Goal: Task Accomplishment & Management: Manage account settings

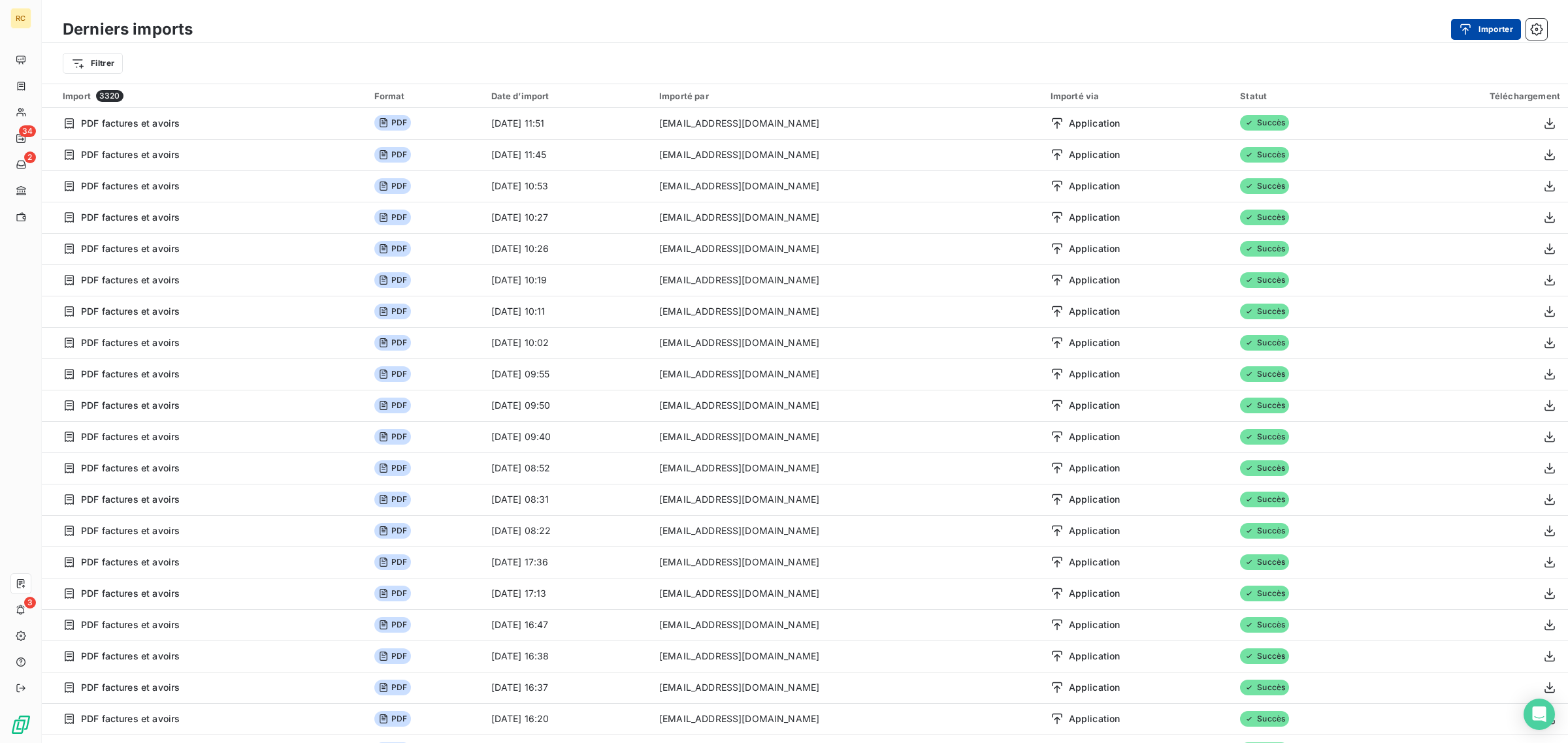
click at [1478, 26] on button "Importer" at bounding box center [1485, 29] width 70 height 21
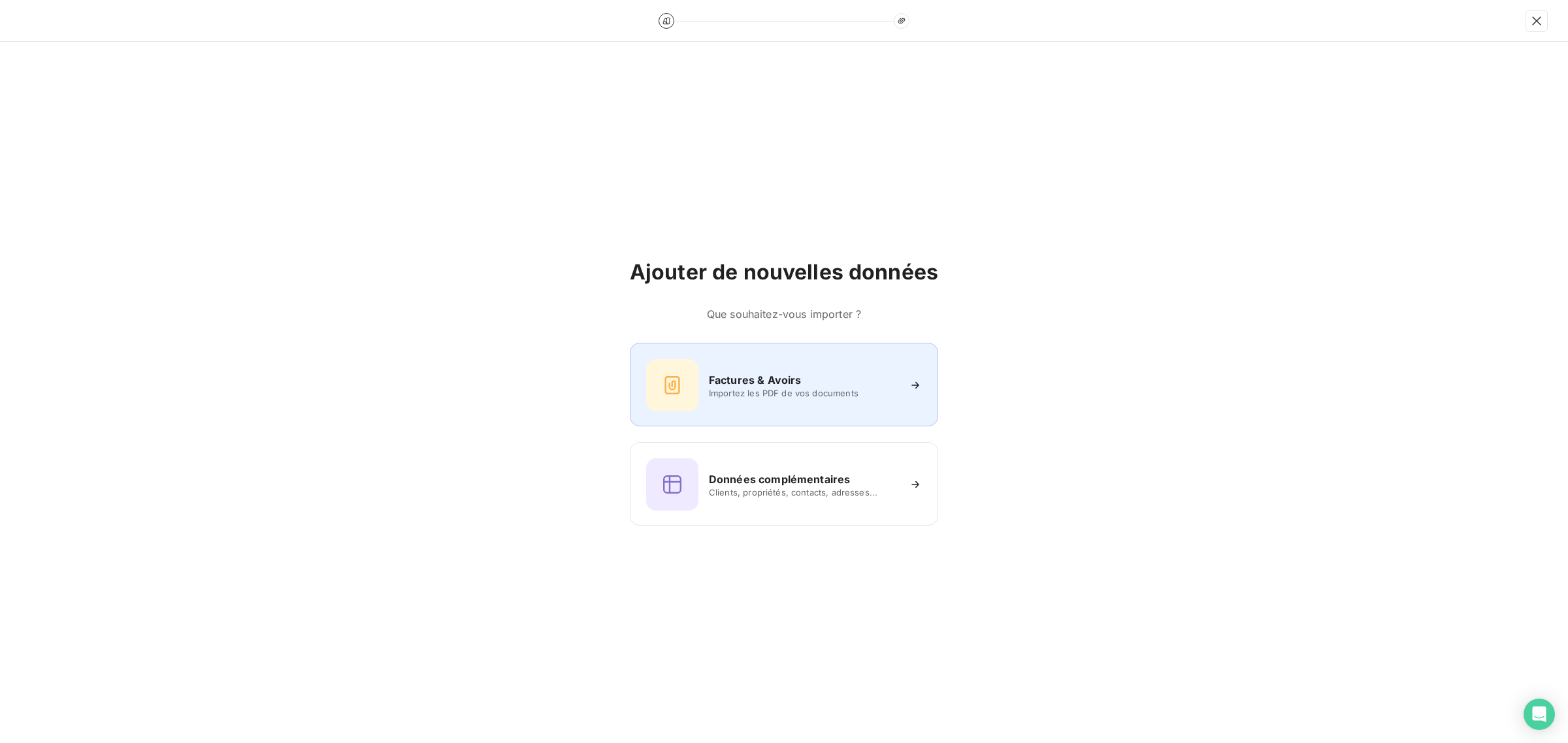
click at [701, 375] on div "Factures & Avoirs Importez les PDF de vos documents" at bounding box center [784, 385] width 276 height 52
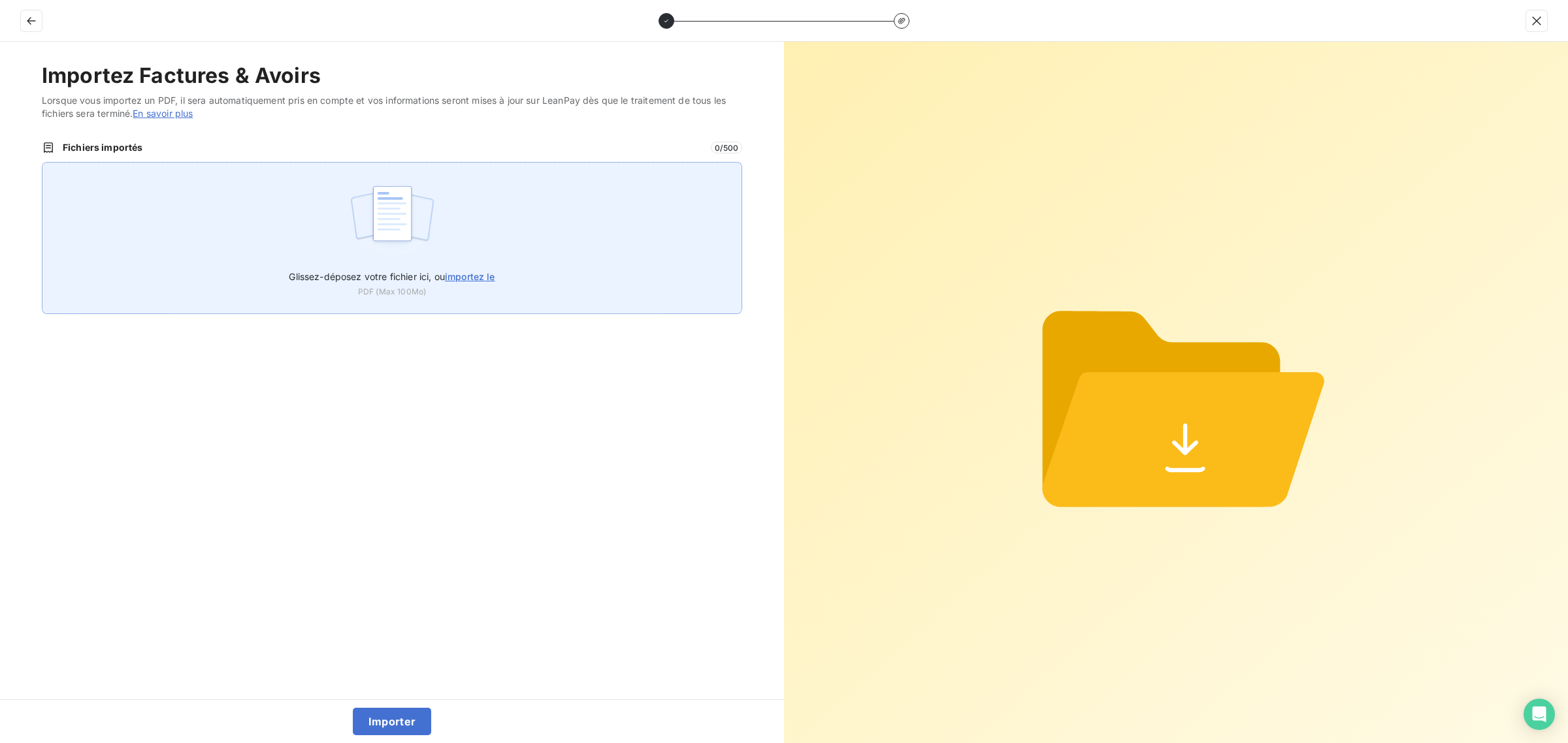
click at [443, 206] on div "Glissez-déposez votre fichier ici, ou importez le PDF (Max 100Mo)" at bounding box center [392, 238] width 701 height 152
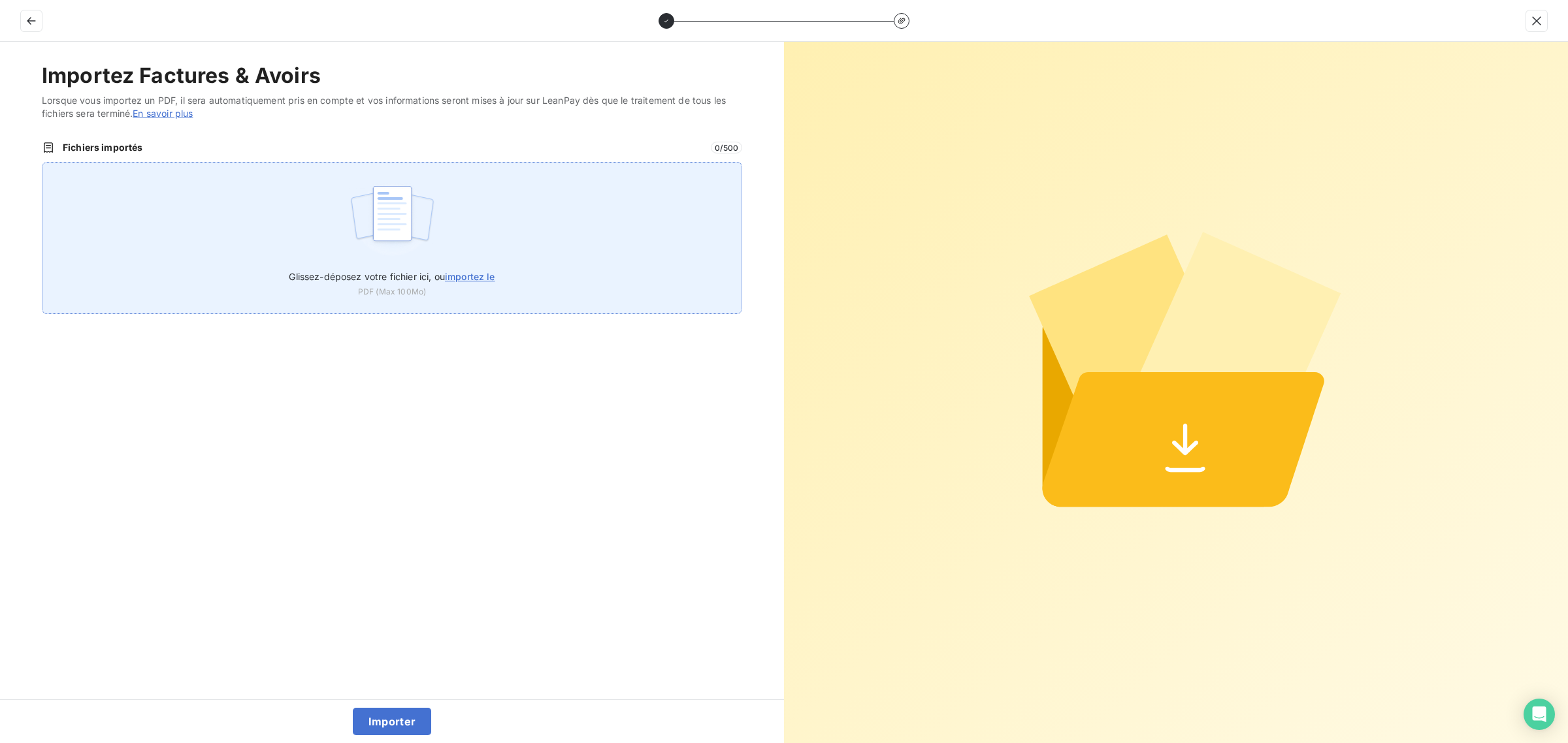
type input "C:\fakepath\FC38828.pdf"
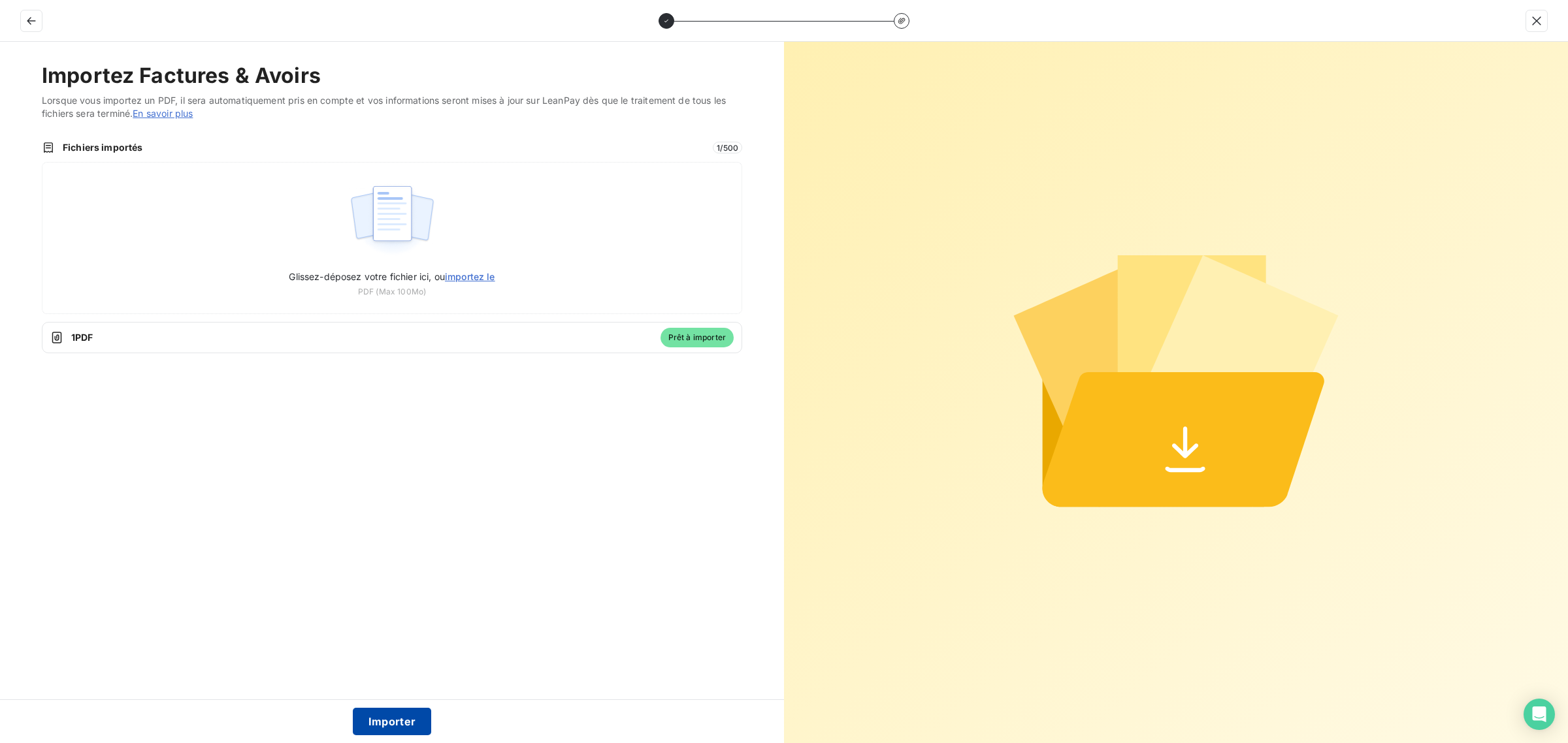
click at [386, 720] on button "Importer" at bounding box center [392, 721] width 79 height 28
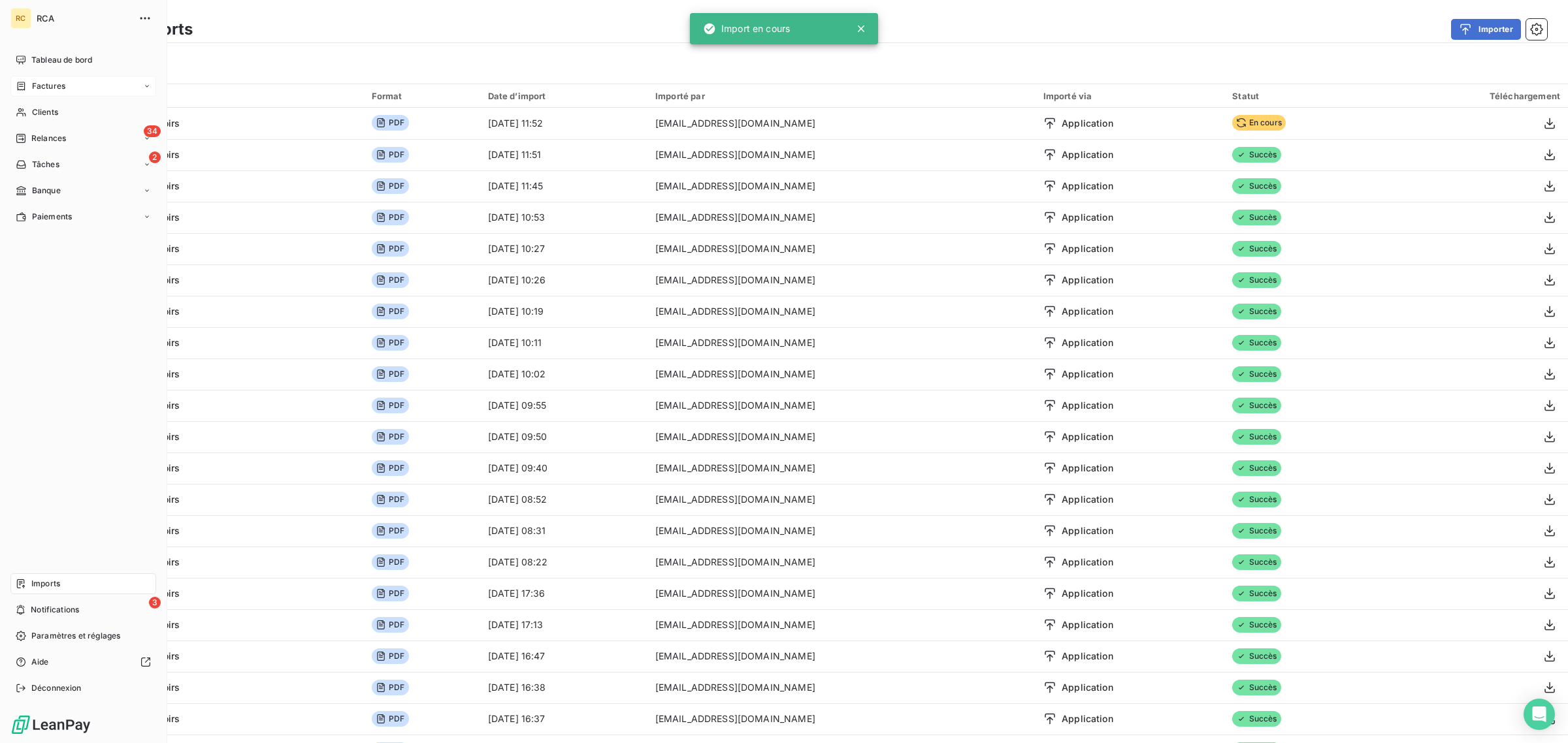
click at [37, 87] on span "Factures" at bounding box center [48, 86] width 33 height 11
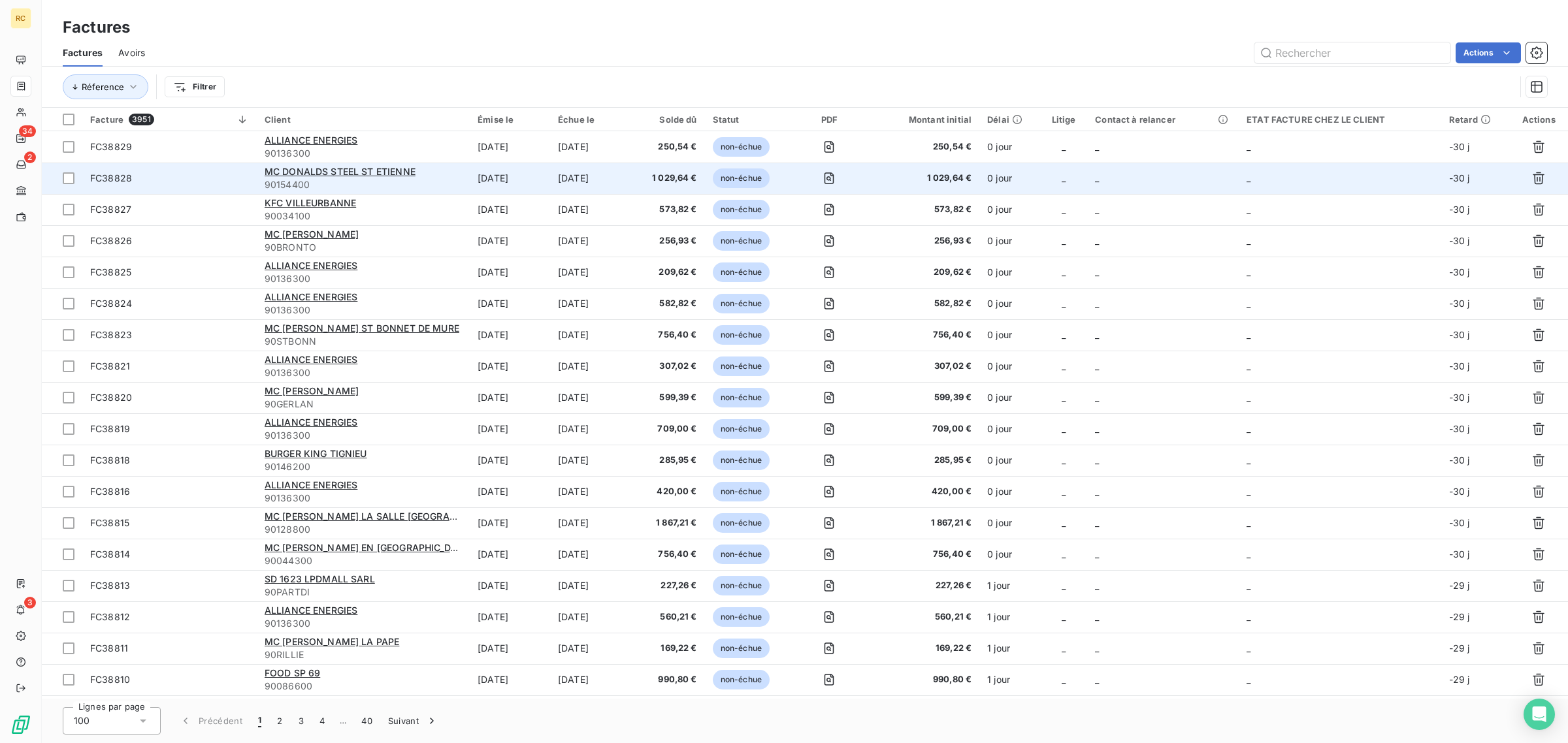
click at [167, 180] on span "FC38828" at bounding box center [169, 178] width 159 height 13
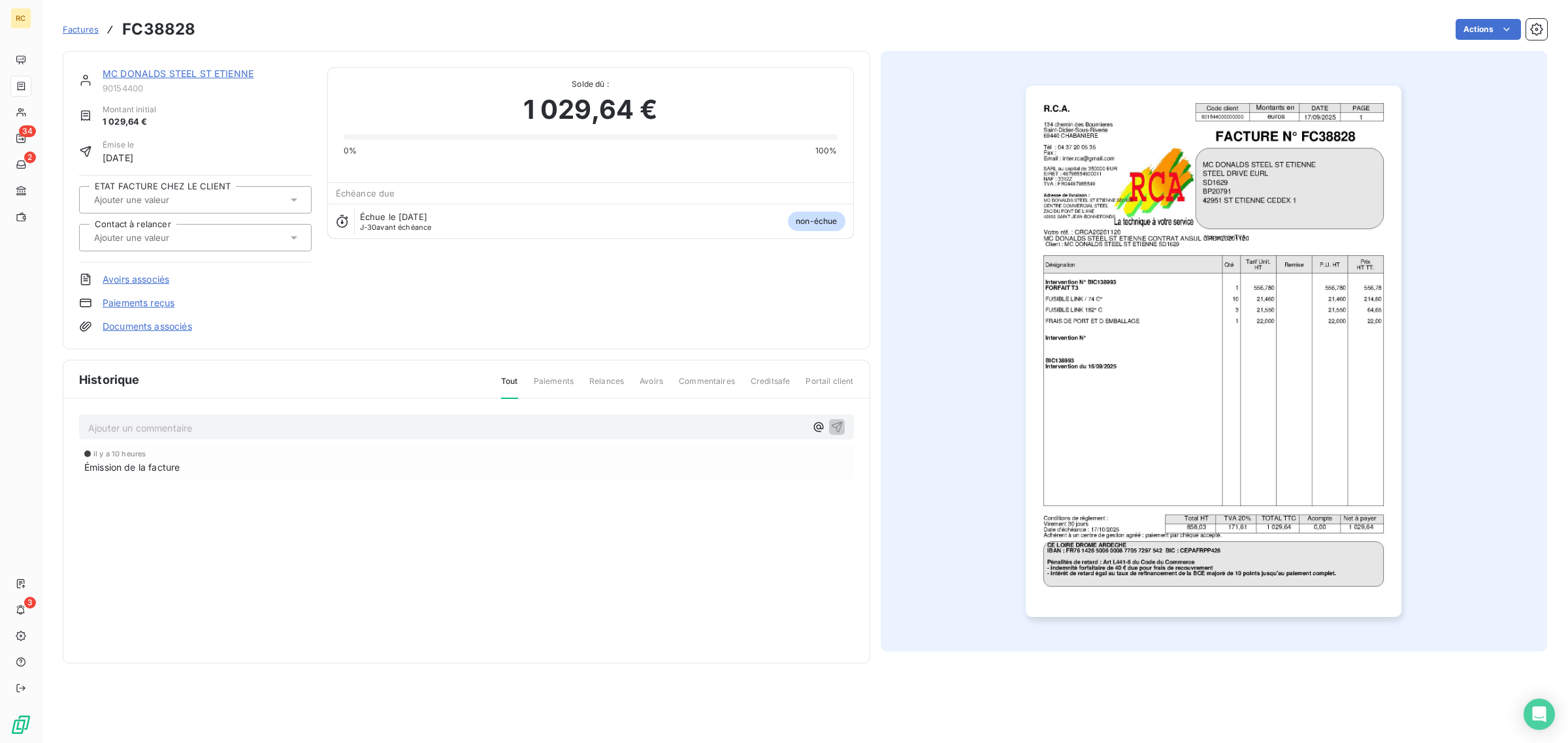
click at [152, 325] on link "Documents associés" at bounding box center [147, 326] width 89 height 13
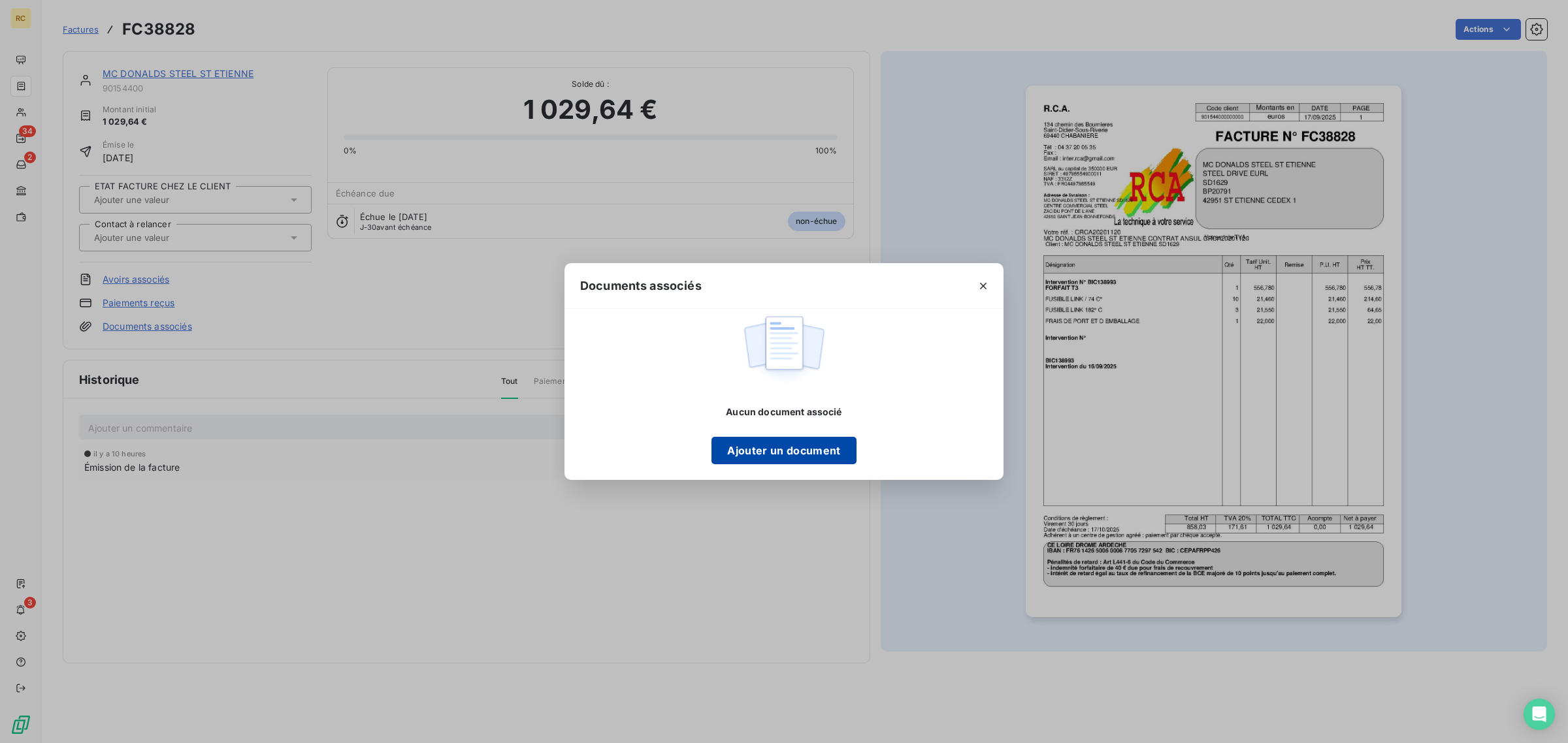
click at [799, 454] on button "Ajouter un document" at bounding box center [783, 450] width 144 height 28
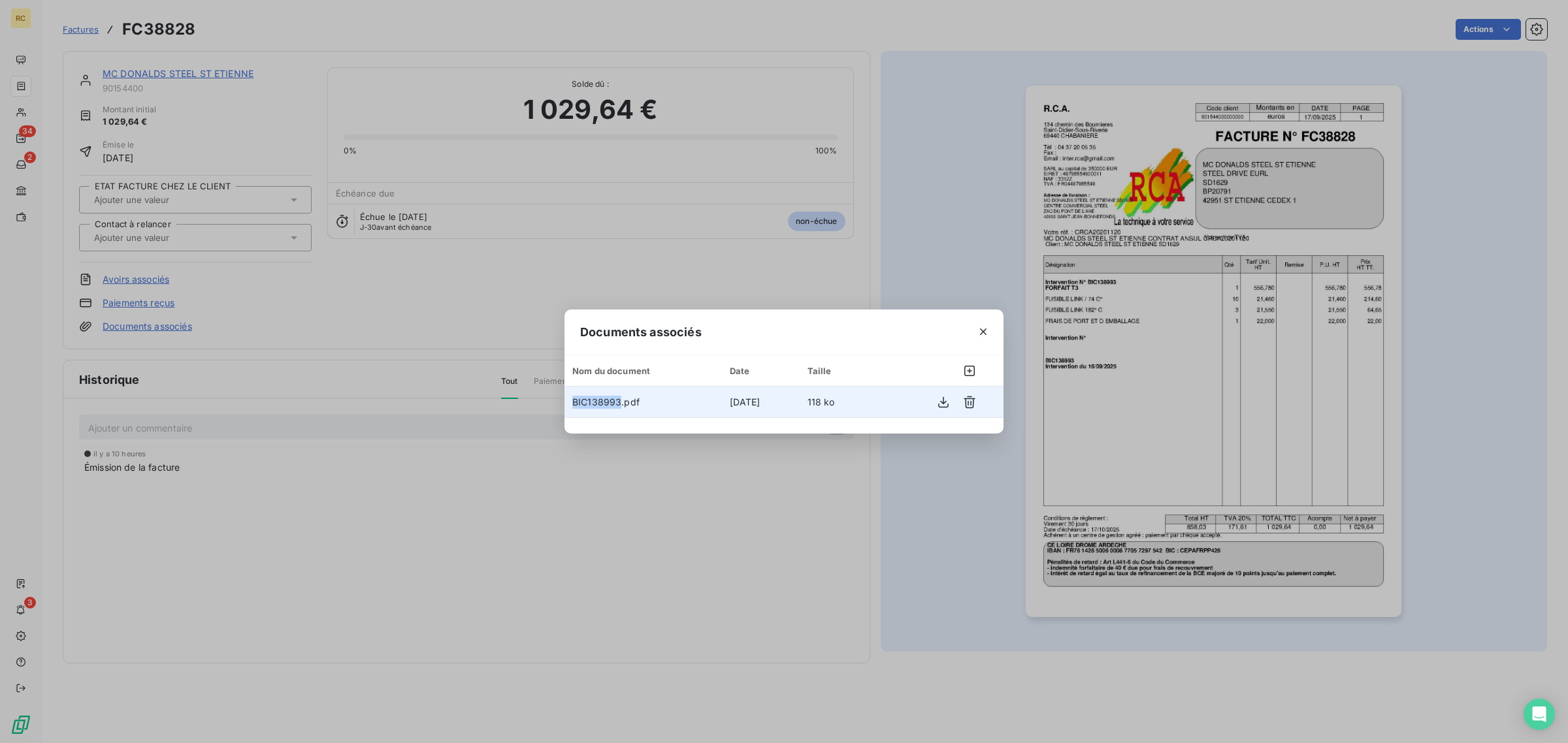
drag, startPoint x: 569, startPoint y: 402, endPoint x: 619, endPoint y: 402, distance: 50.0
click at [619, 402] on td "BIC138993.pdf" at bounding box center [643, 402] width 158 height 31
click at [732, 334] on div "Documents associés" at bounding box center [784, 333] width 439 height 46
click at [985, 330] on icon "button" at bounding box center [984, 332] width 7 height 7
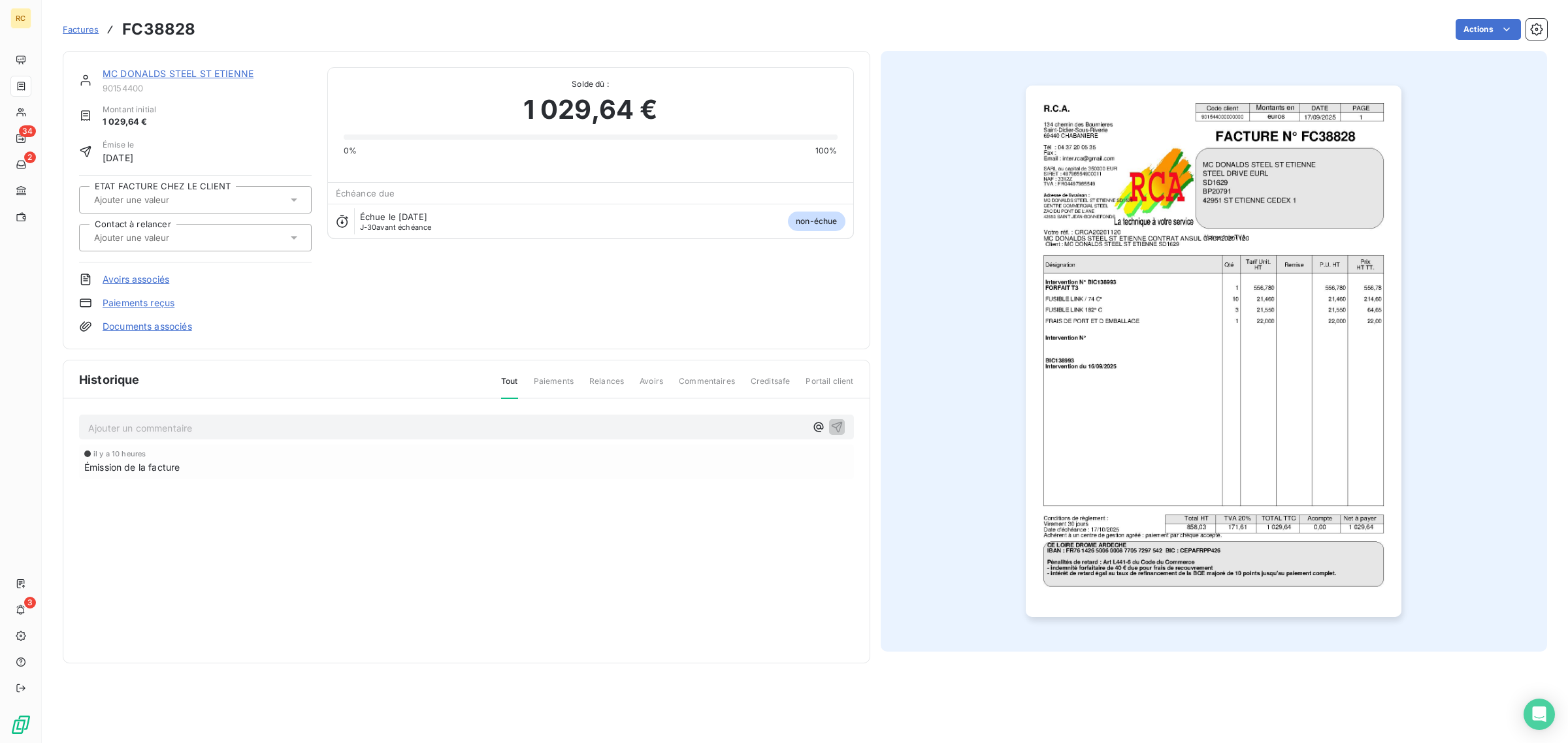
click at [1260, 312] on img "button" at bounding box center [1214, 352] width 375 height 531
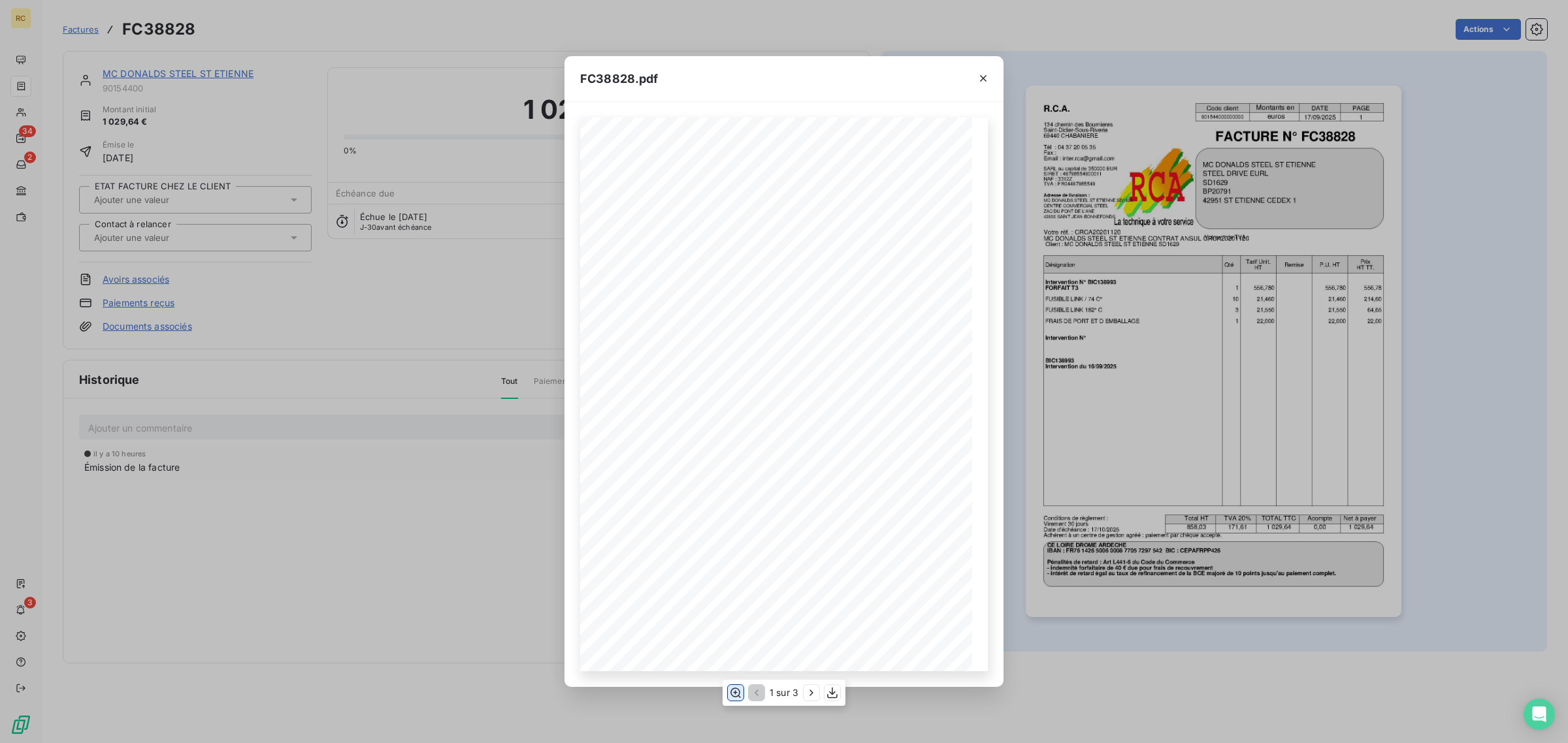
click at [731, 692] on icon "button" at bounding box center [735, 692] width 10 height 9
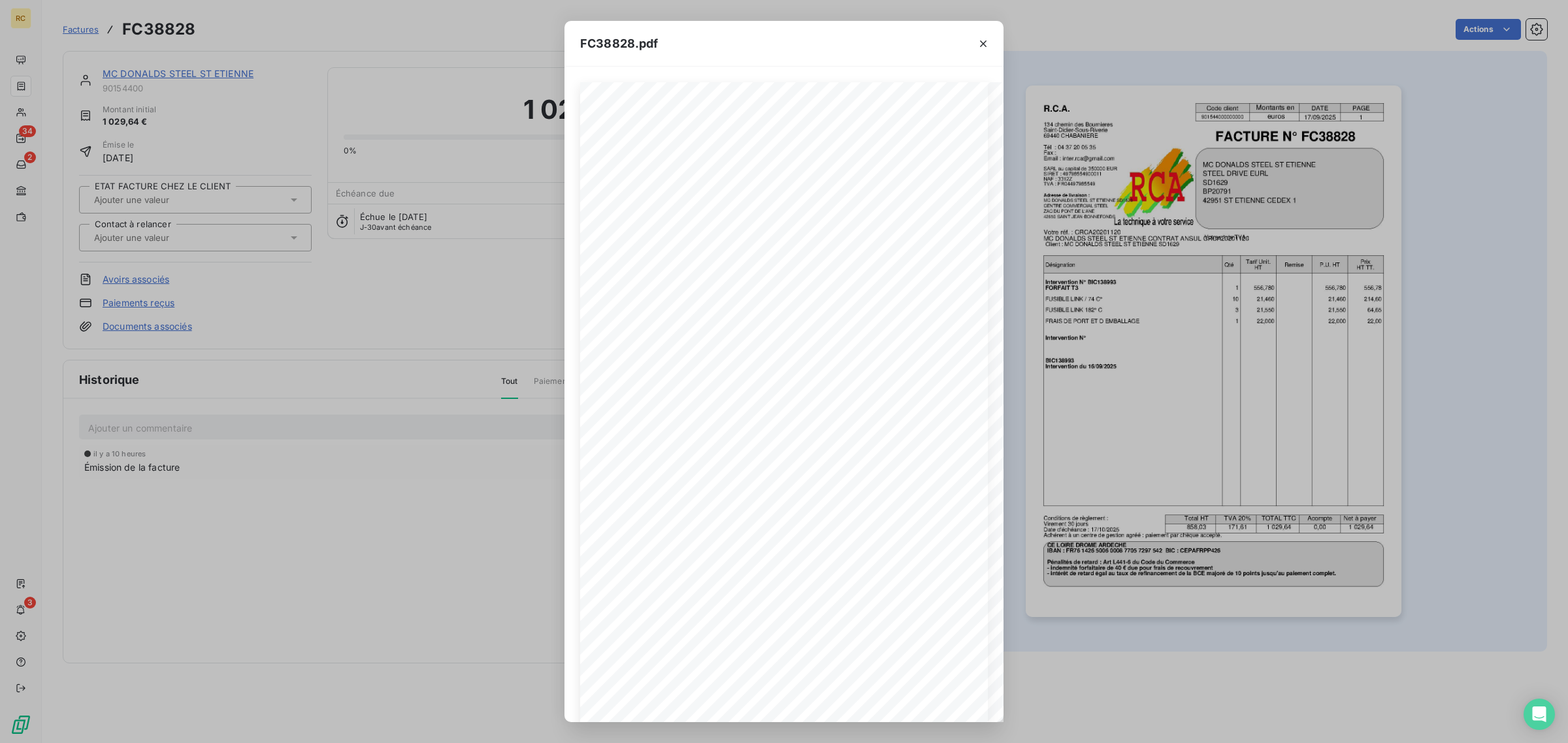
click at [344, 398] on div "FC38828.pdf R.C.A. Code client Montants en DATE PAGE 901544000000000 euros 17/0…" at bounding box center [784, 371] width 1568 height 743
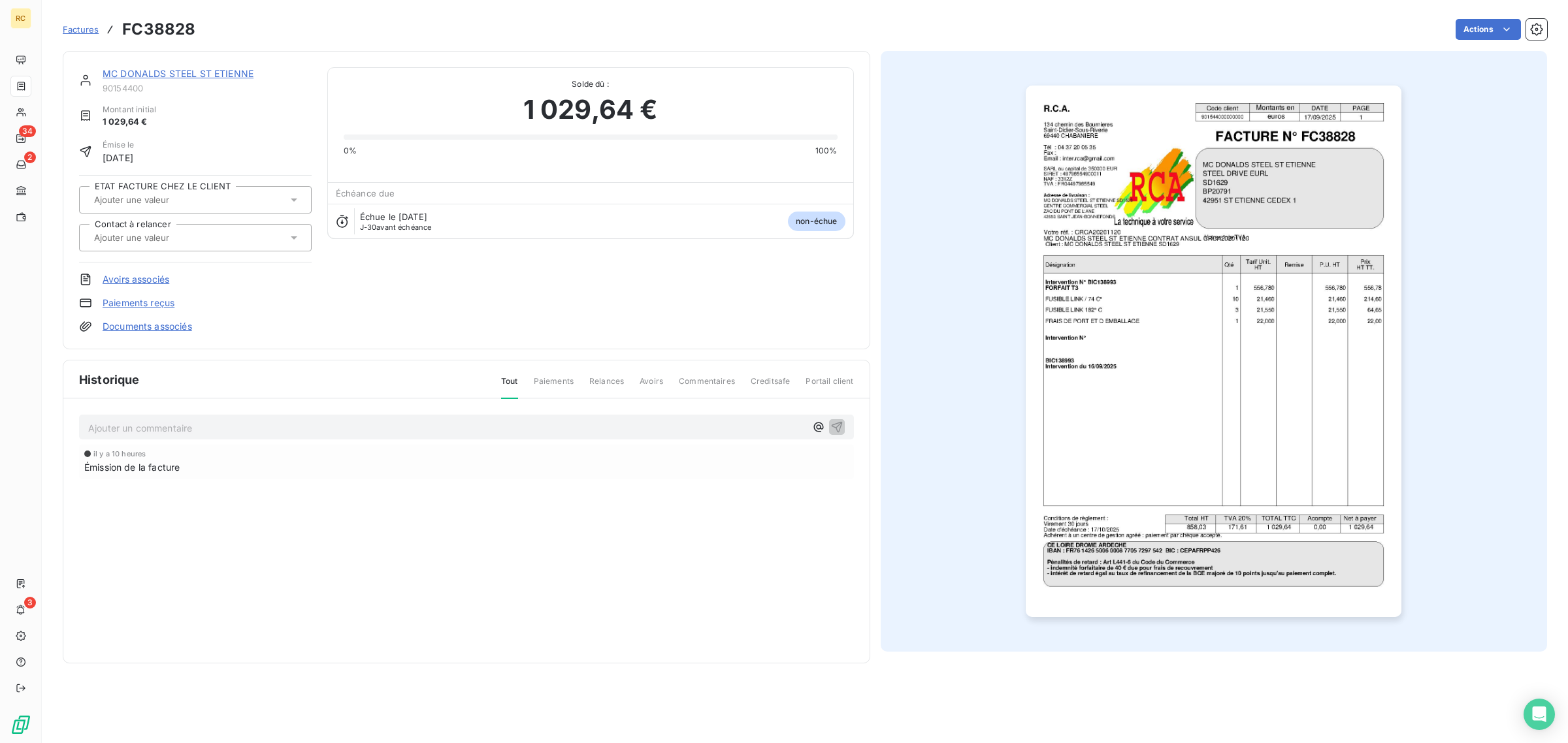
click at [187, 324] on link "Documents associés" at bounding box center [147, 326] width 89 height 13
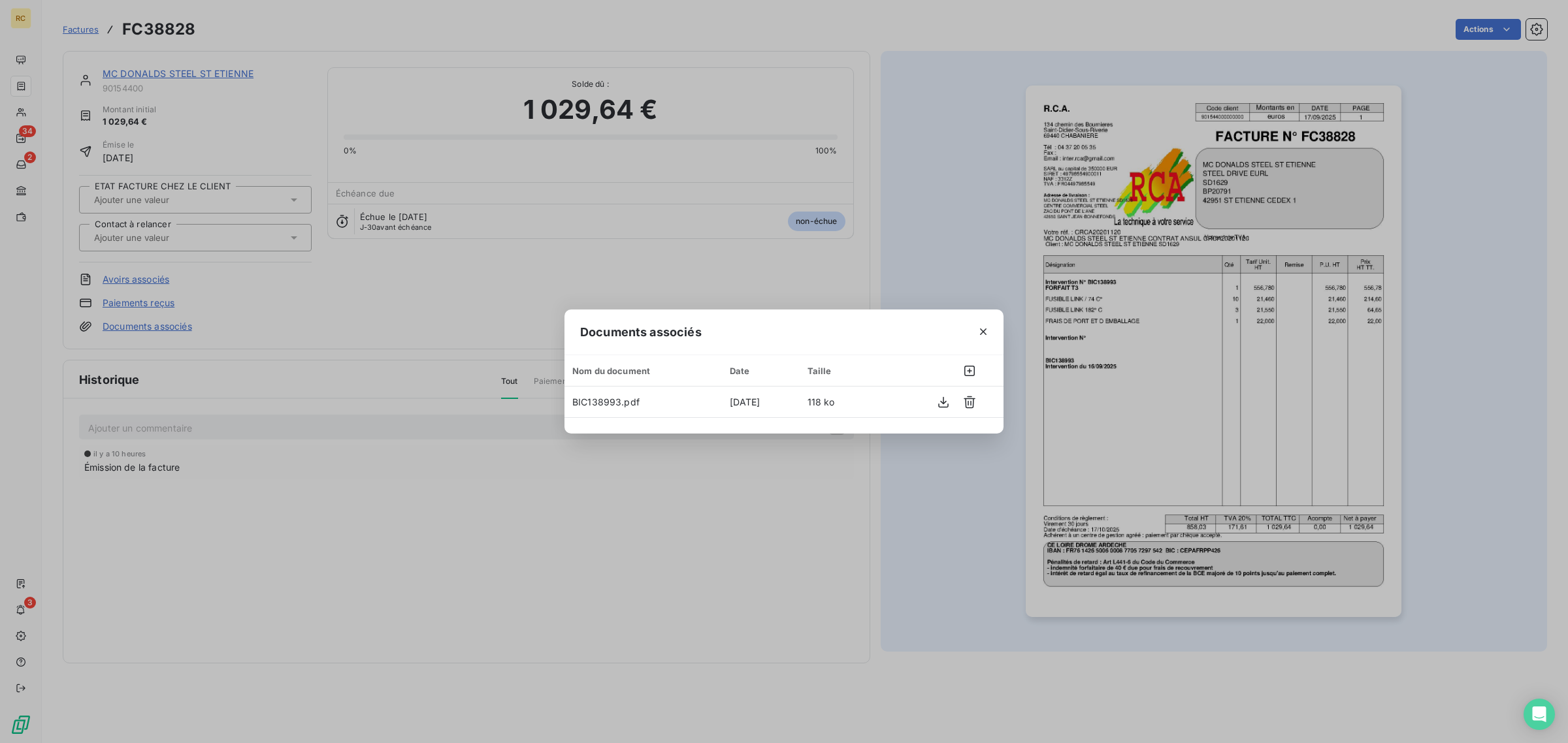
click at [399, 353] on div "Documents associés Nom du document Date Taille BIC138993.pdf 17 sept. 2025 118 …" at bounding box center [784, 371] width 1568 height 743
